Goal: Navigation & Orientation: Find specific page/section

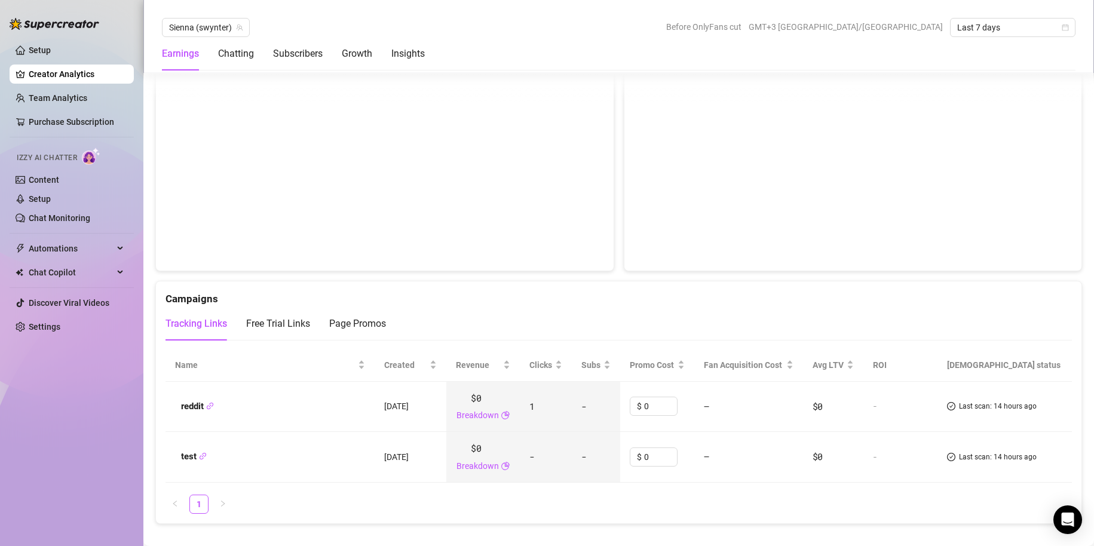
scroll to position [1190, 0]
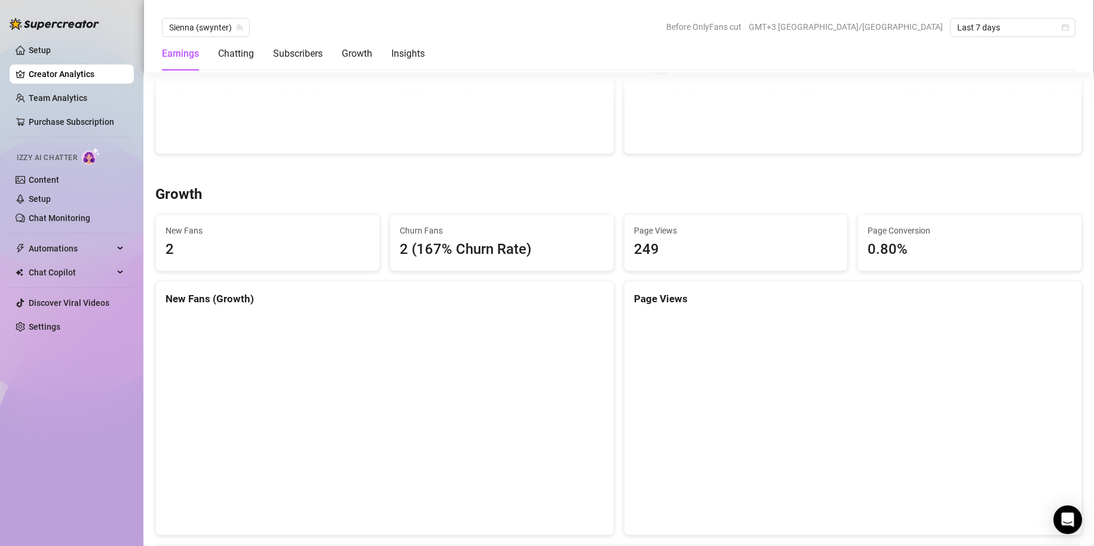
scroll to position [984, 0]
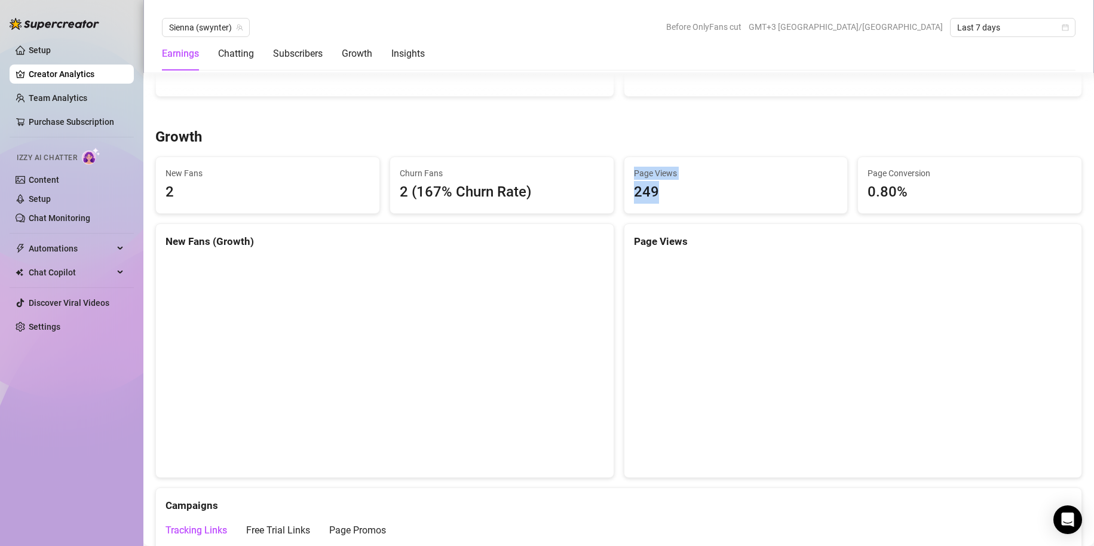
drag, startPoint x: 642, startPoint y: 189, endPoint x: 624, endPoint y: 174, distance: 22.9
click at [624, 174] on div "Page Views 249" at bounding box center [735, 185] width 223 height 56
click at [682, 201] on div "249" at bounding box center [736, 192] width 204 height 23
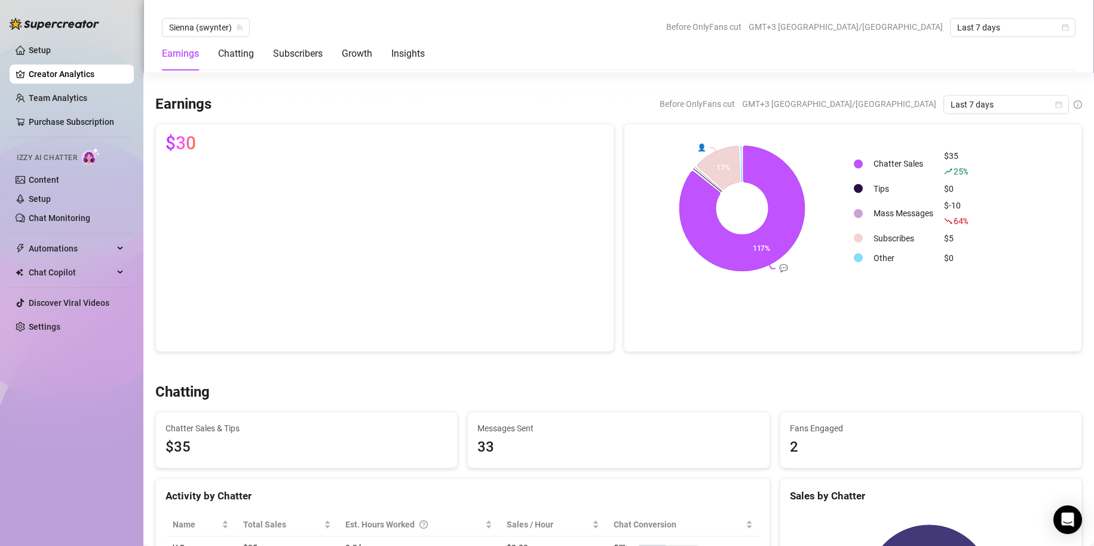
scroll to position [0, 0]
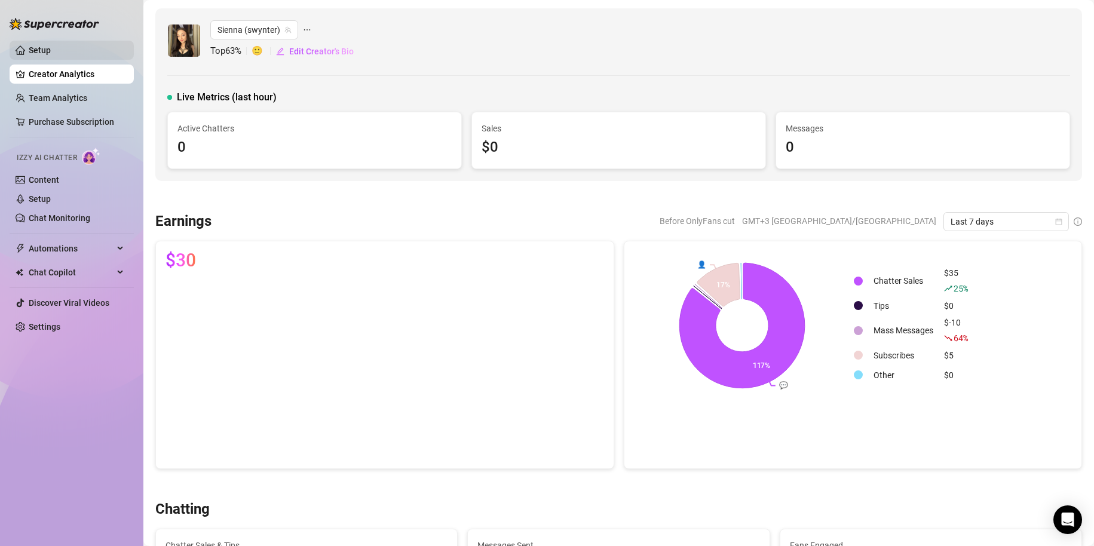
click at [51, 48] on link "Setup" at bounding box center [40, 50] width 22 height 10
click at [51, 47] on link "Setup" at bounding box center [40, 50] width 22 height 10
